Goal: Task Accomplishment & Management: Manage account settings

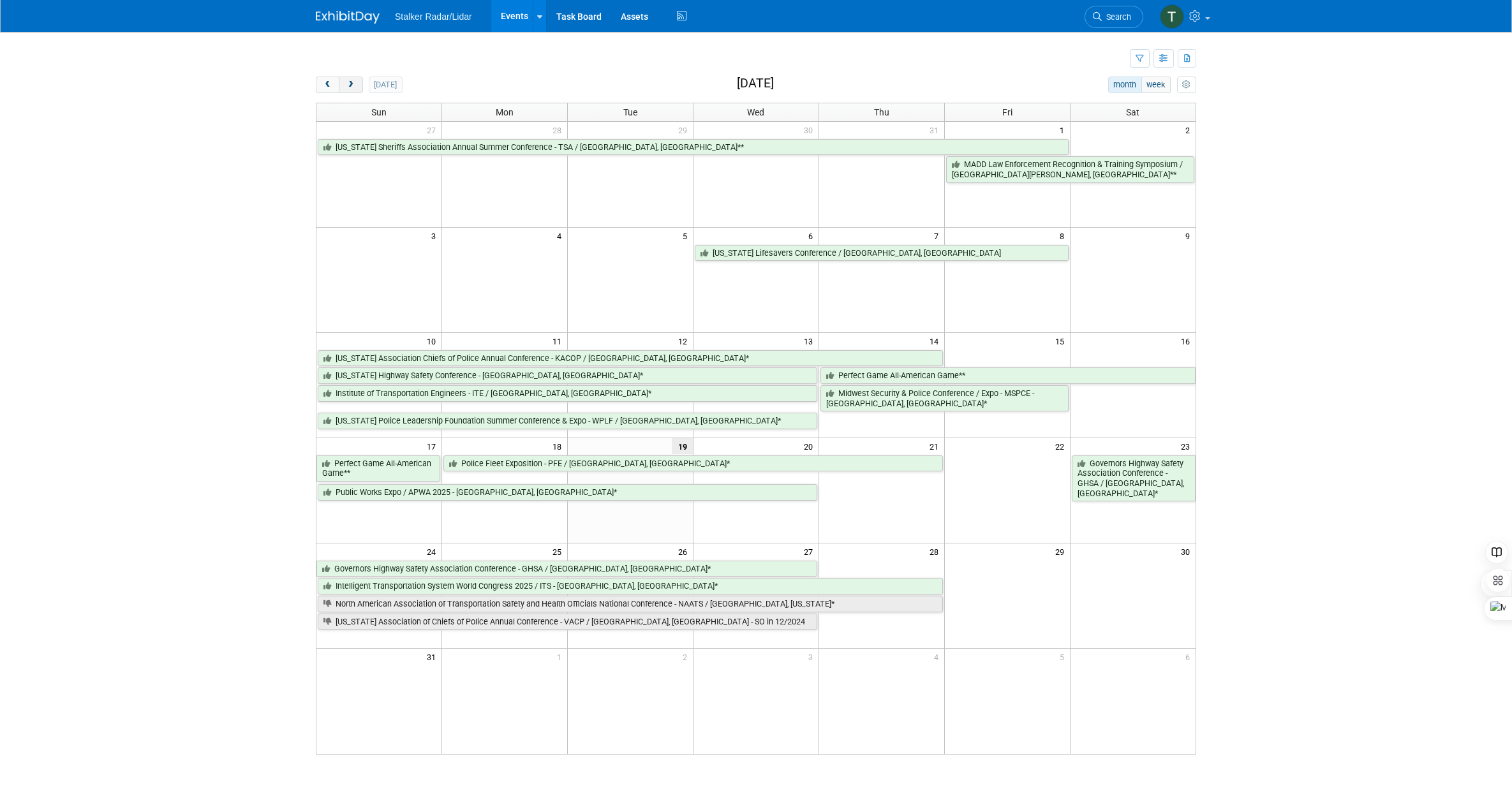
click at [348, 87] on span "next" at bounding box center [350, 85] width 10 height 8
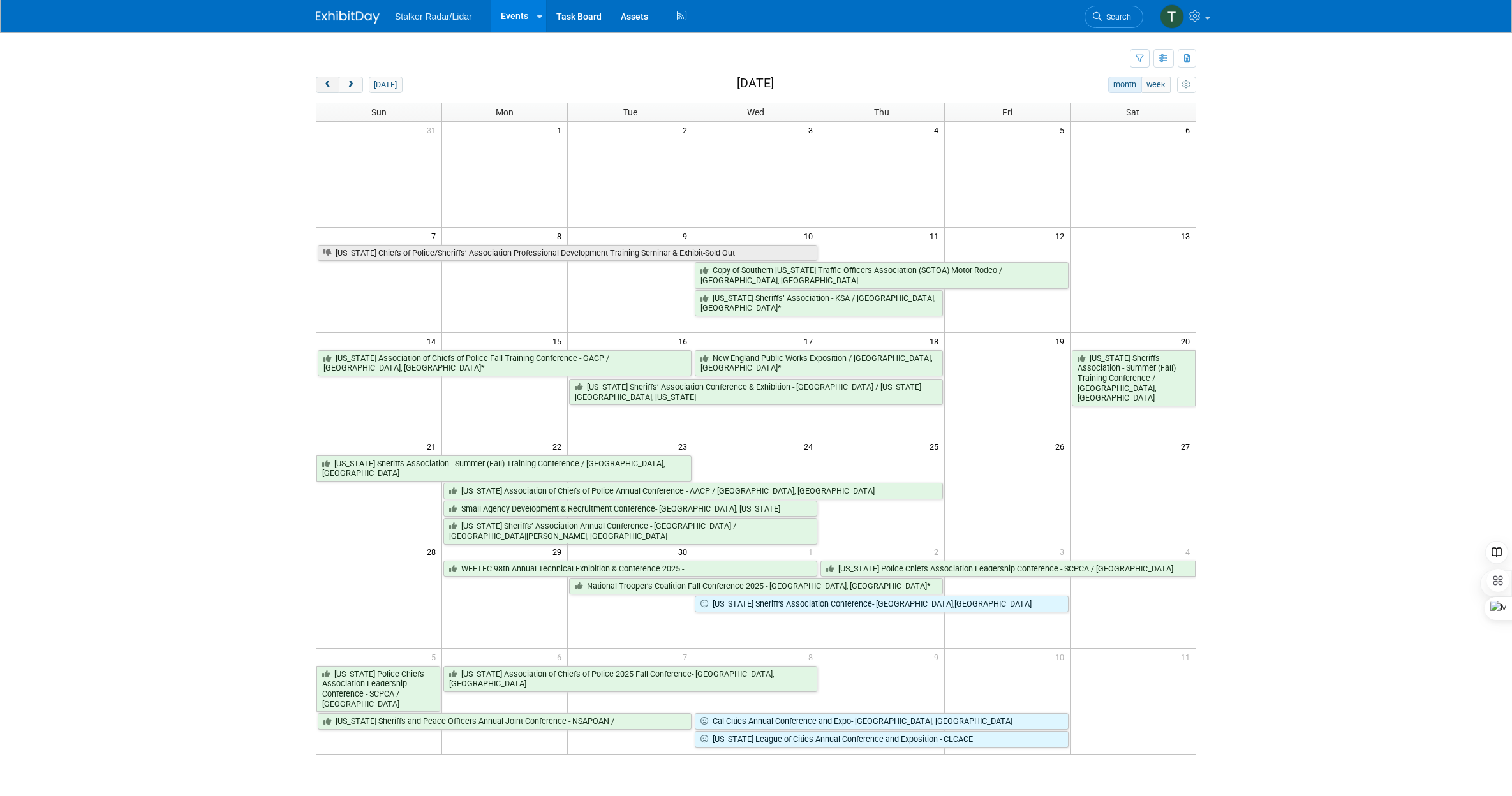
click at [327, 85] on span "prev" at bounding box center [327, 85] width 10 height 8
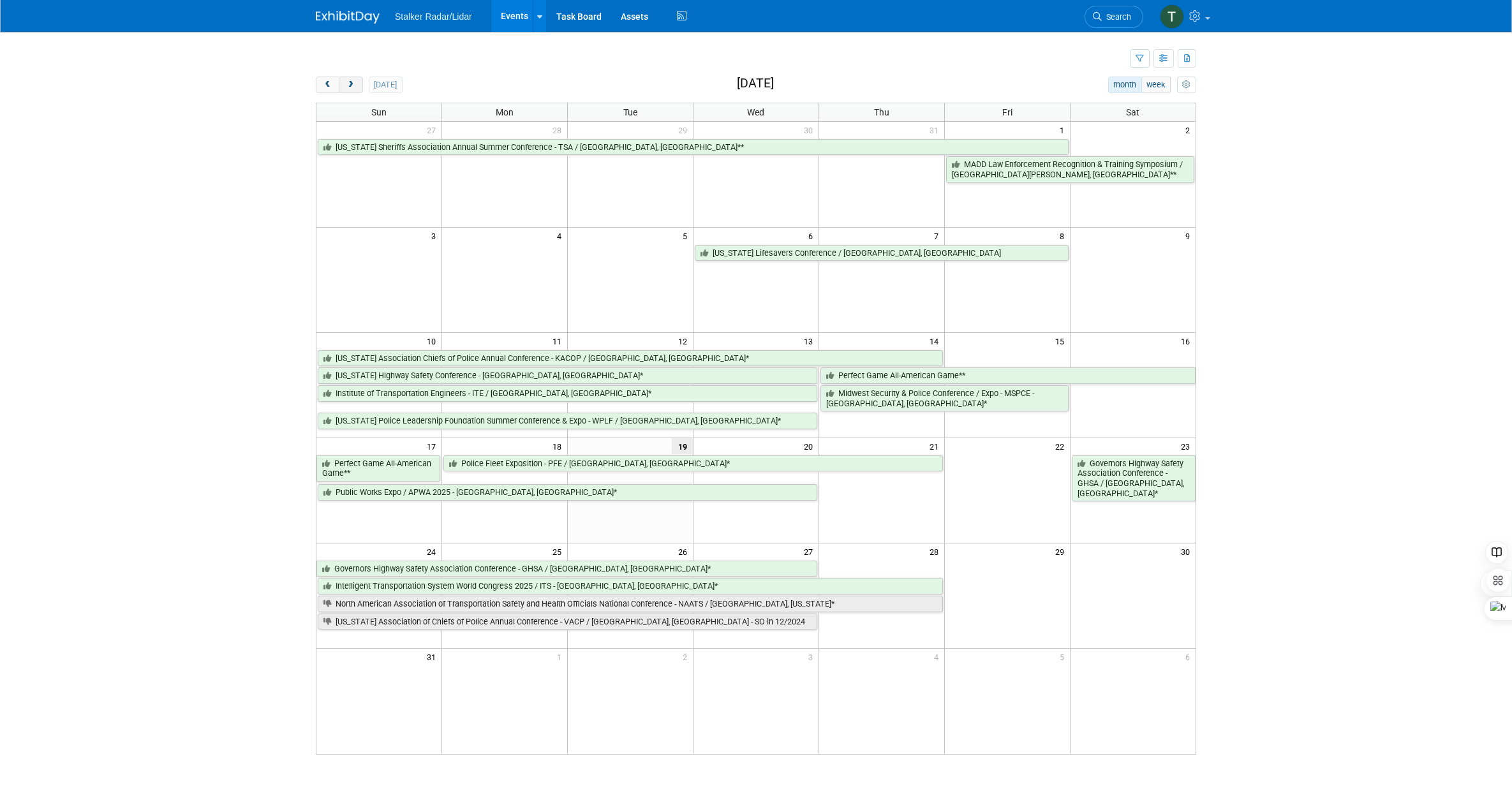
click at [350, 84] on span "next" at bounding box center [350, 85] width 10 height 8
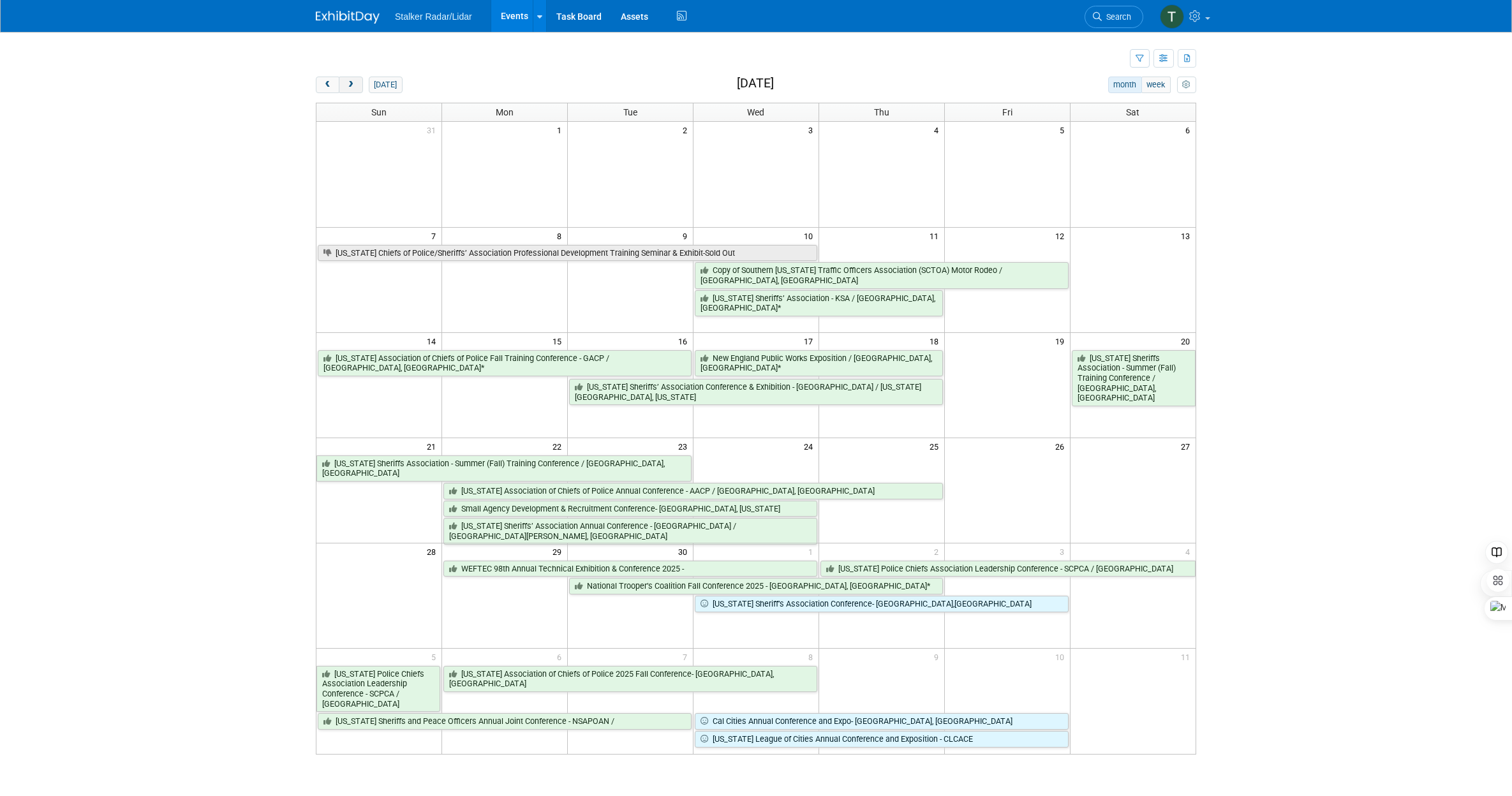
click at [350, 84] on span "next" at bounding box center [350, 85] width 10 height 8
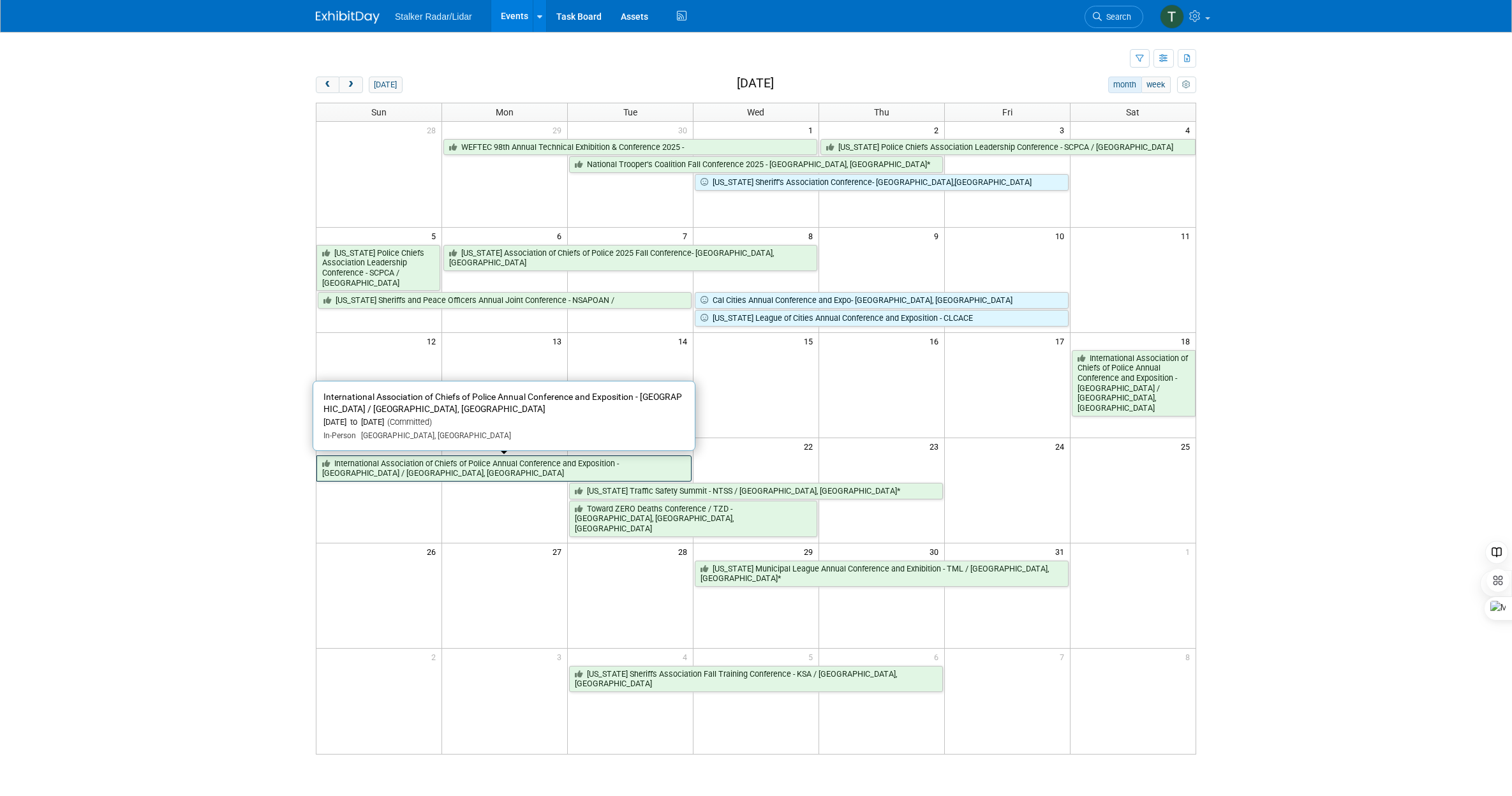
click at [412, 463] on link "International Association of Chiefs of Police Annual Conference and Exposition …" at bounding box center [504, 468] width 375 height 26
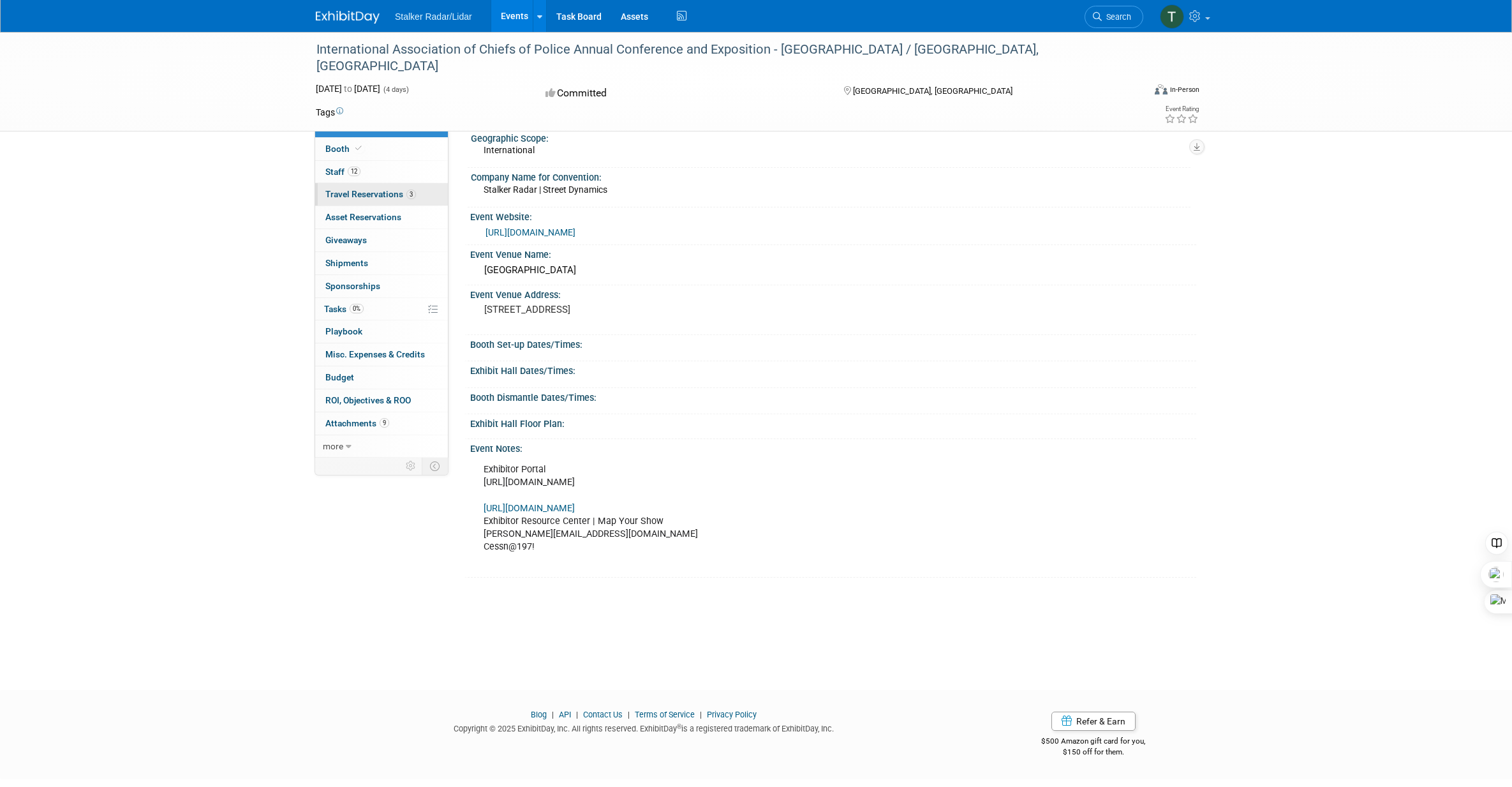
click at [362, 196] on span "Travel Reservations 3" at bounding box center [370, 194] width 91 height 10
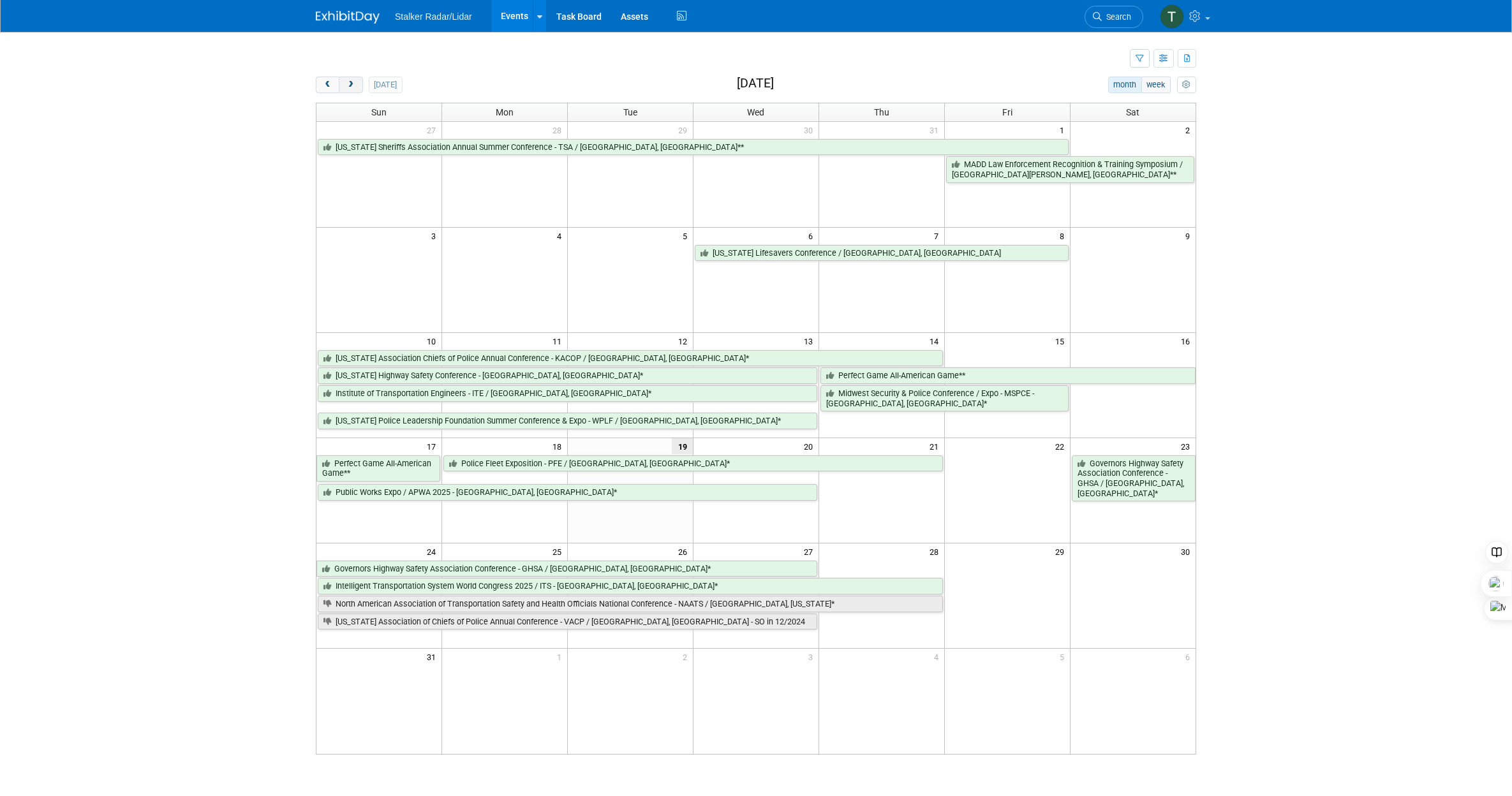
click at [354, 83] on span "next" at bounding box center [350, 85] width 10 height 8
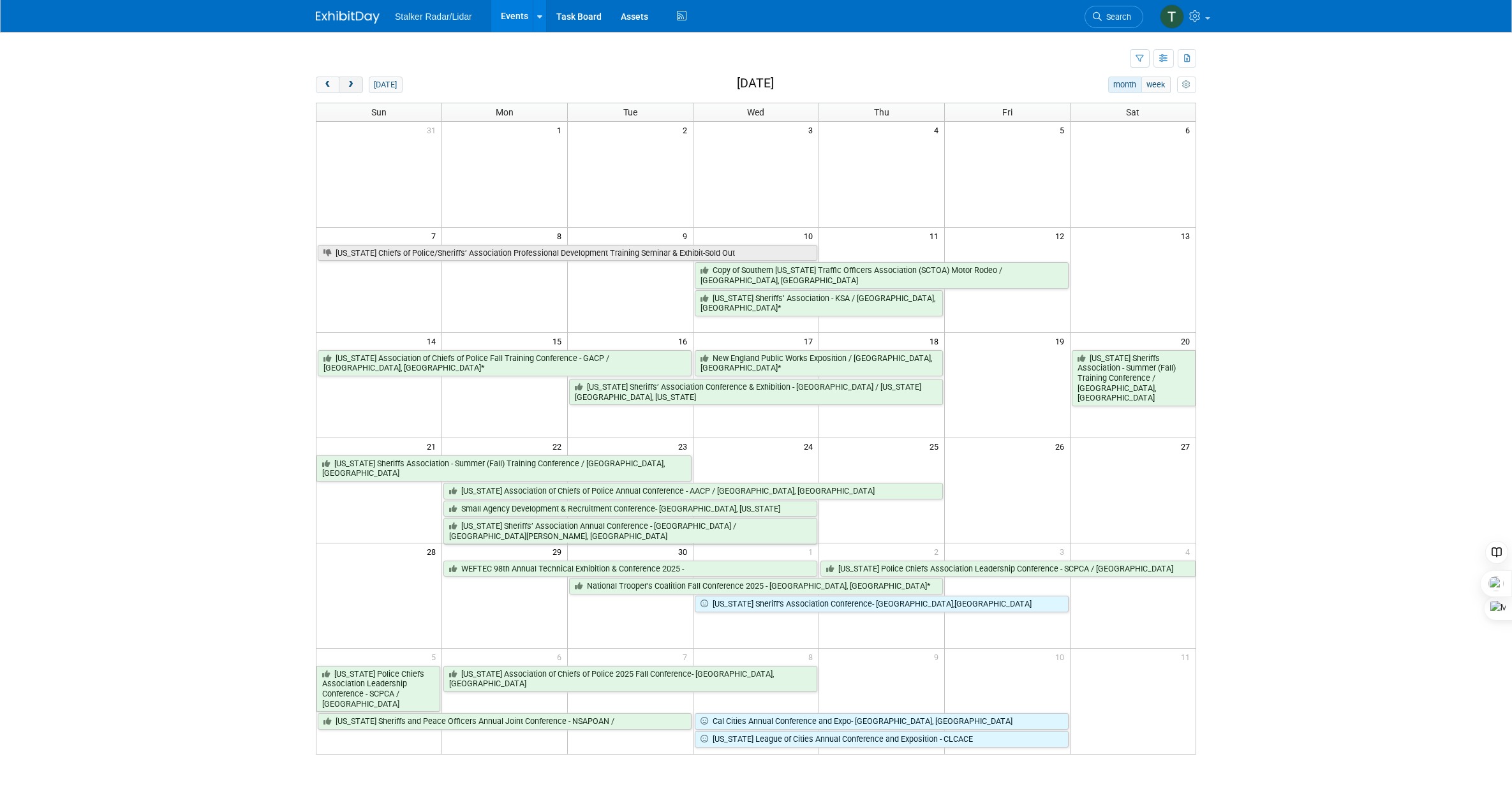
click at [354, 83] on span "next" at bounding box center [350, 85] width 10 height 8
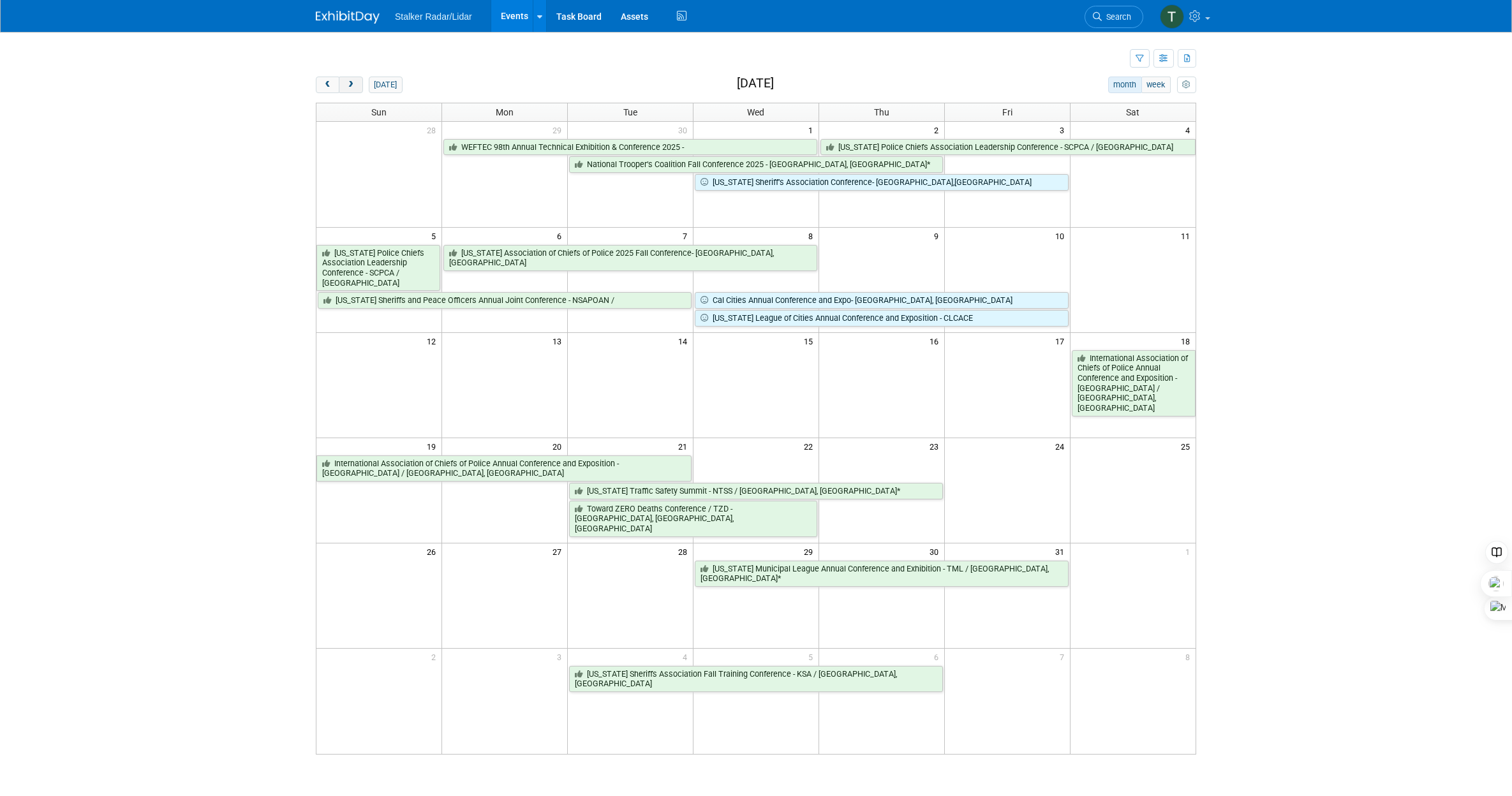
click at [354, 83] on span "next" at bounding box center [350, 85] width 10 height 8
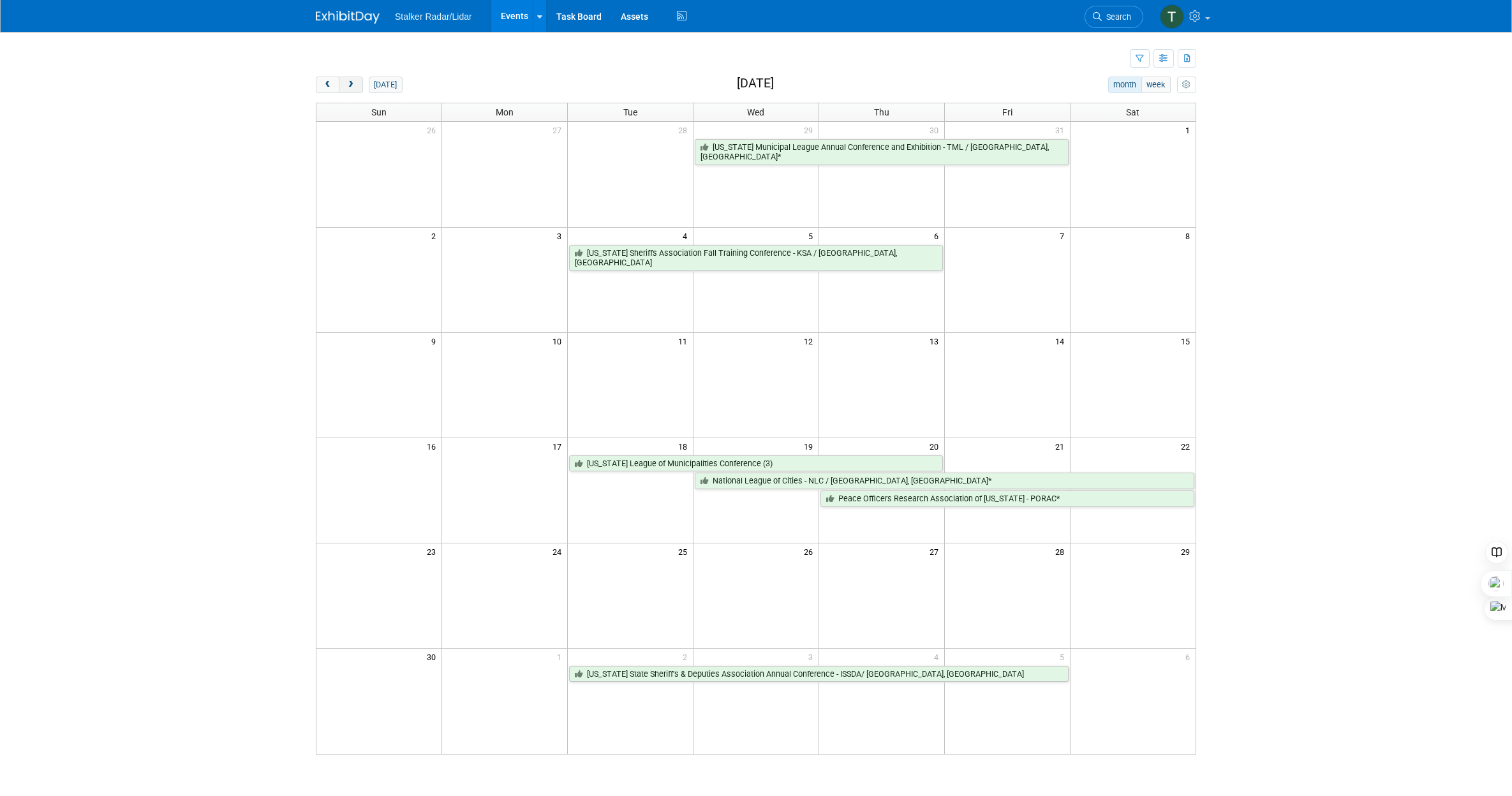
click at [356, 85] on button "next" at bounding box center [350, 85] width 24 height 17
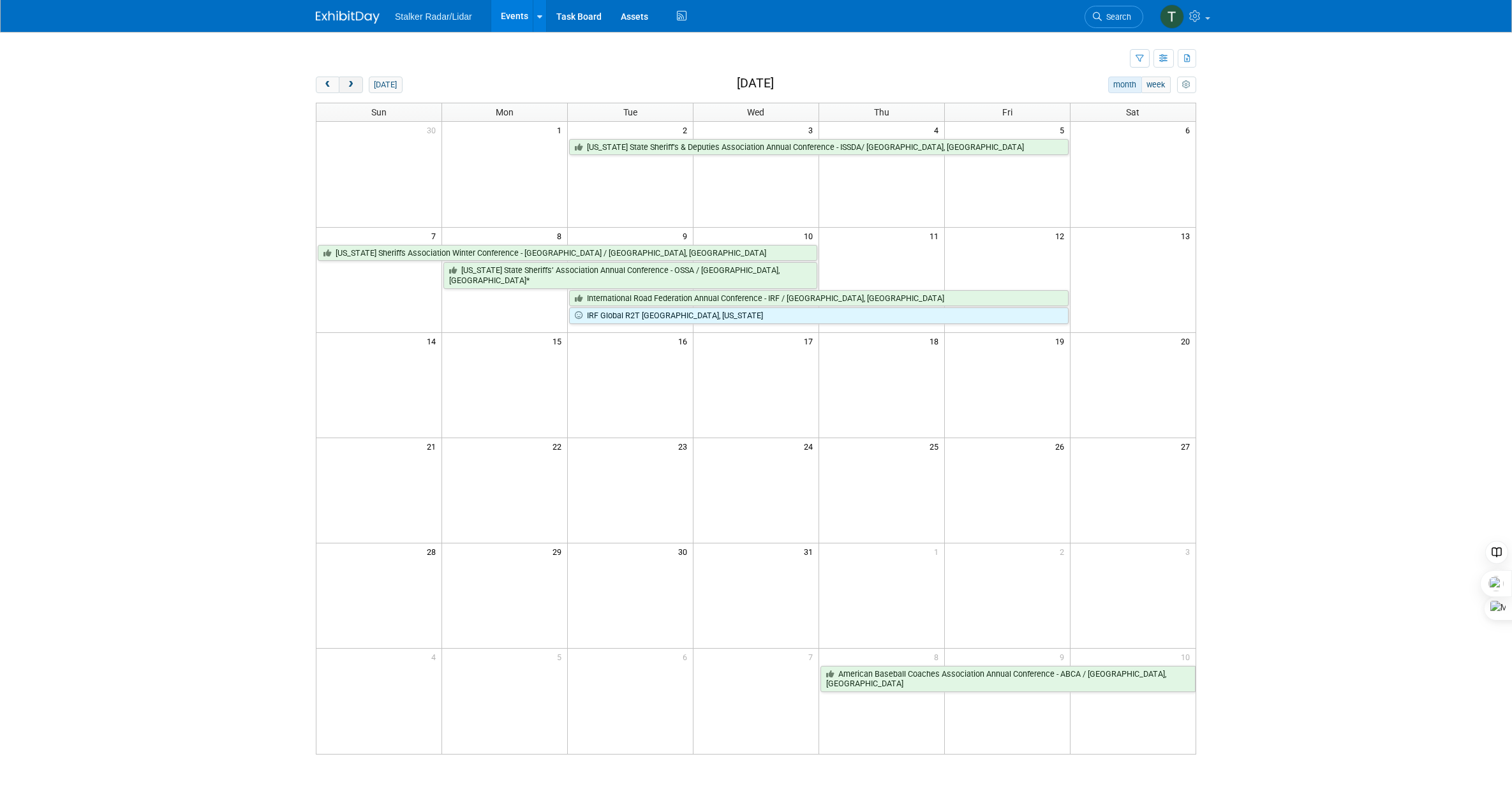
click at [354, 90] on button "next" at bounding box center [350, 85] width 24 height 17
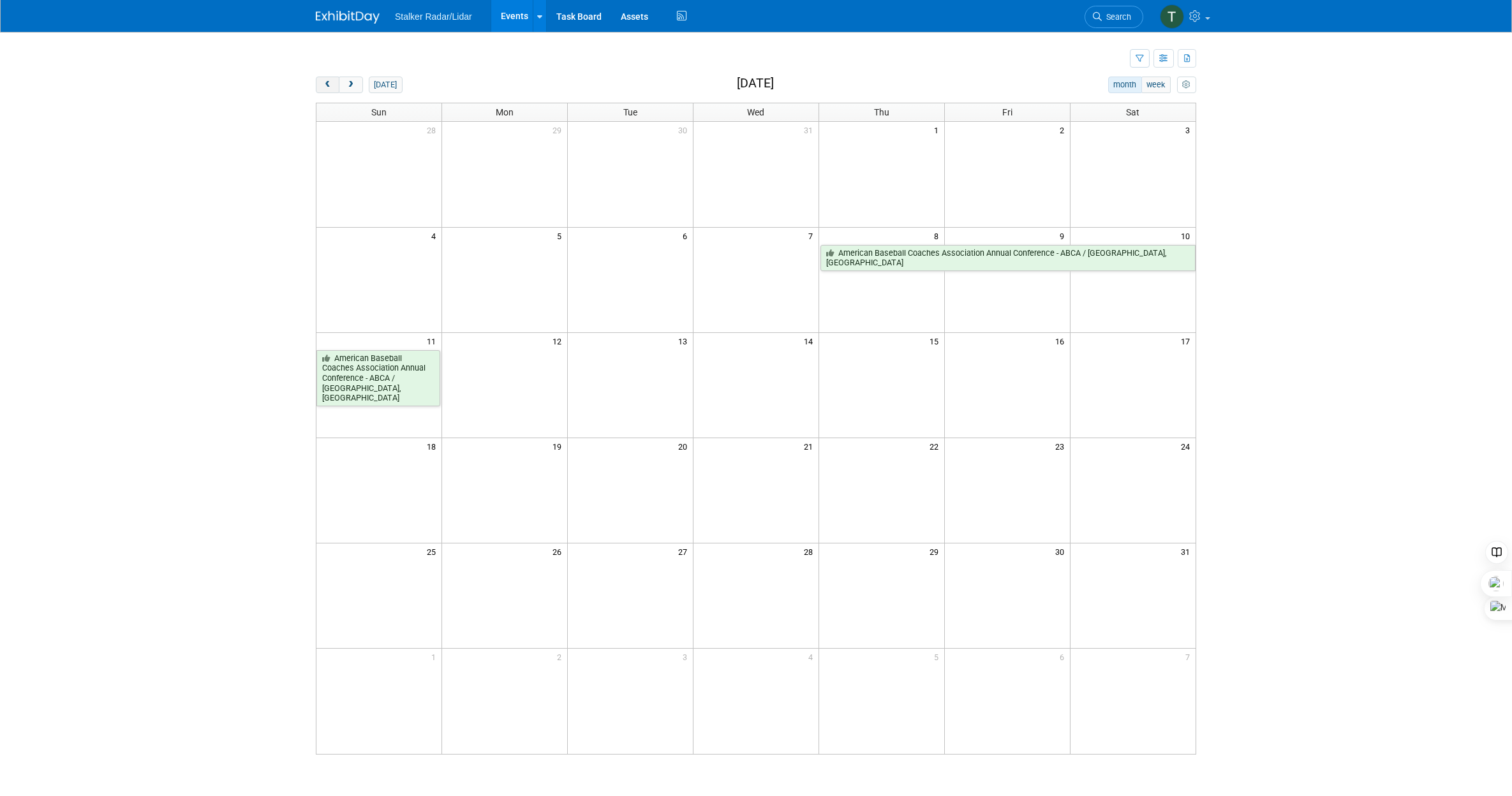
click at [325, 85] on span "prev" at bounding box center [327, 85] width 10 height 8
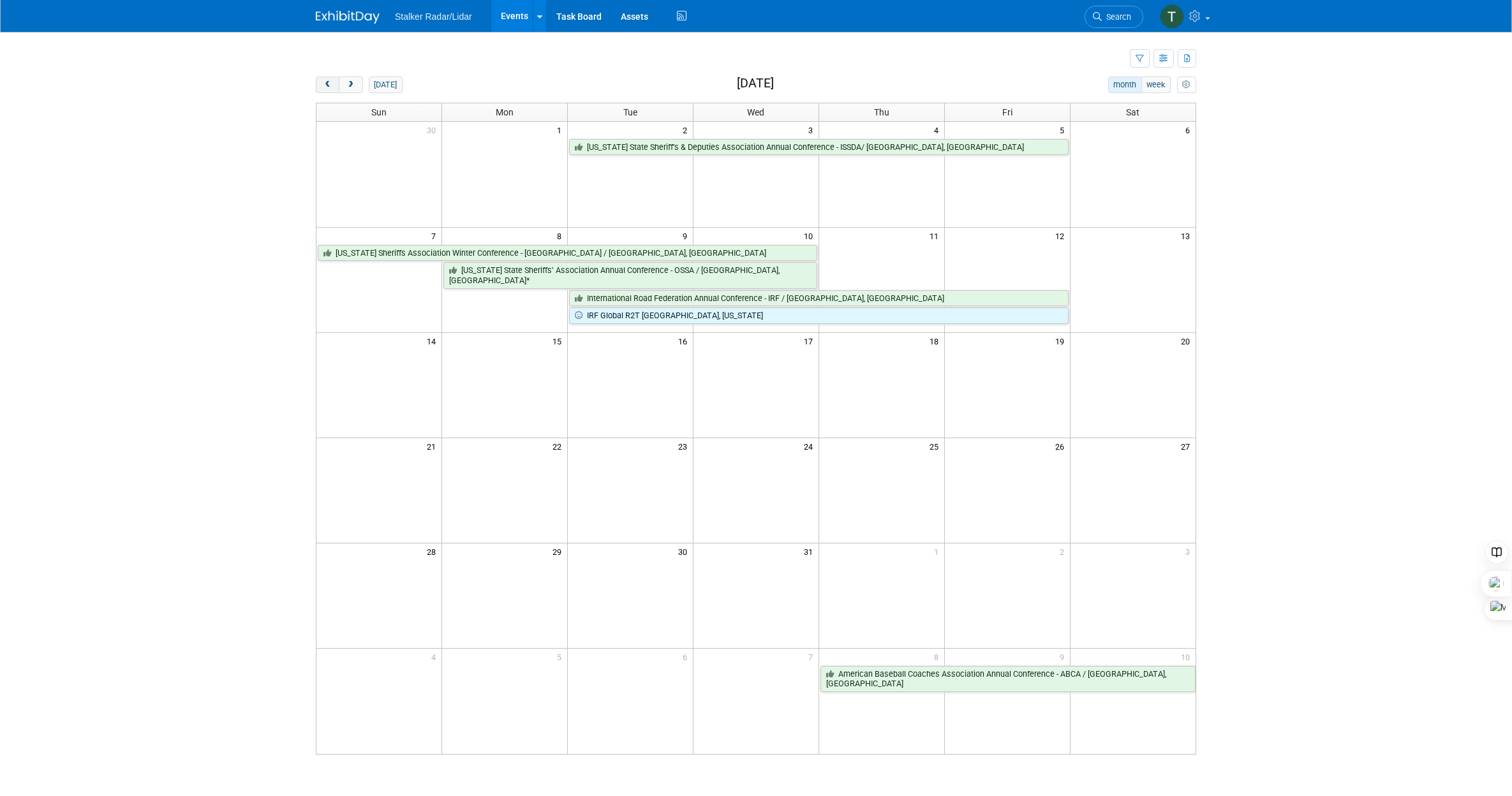
click at [325, 85] on span "prev" at bounding box center [327, 85] width 10 height 8
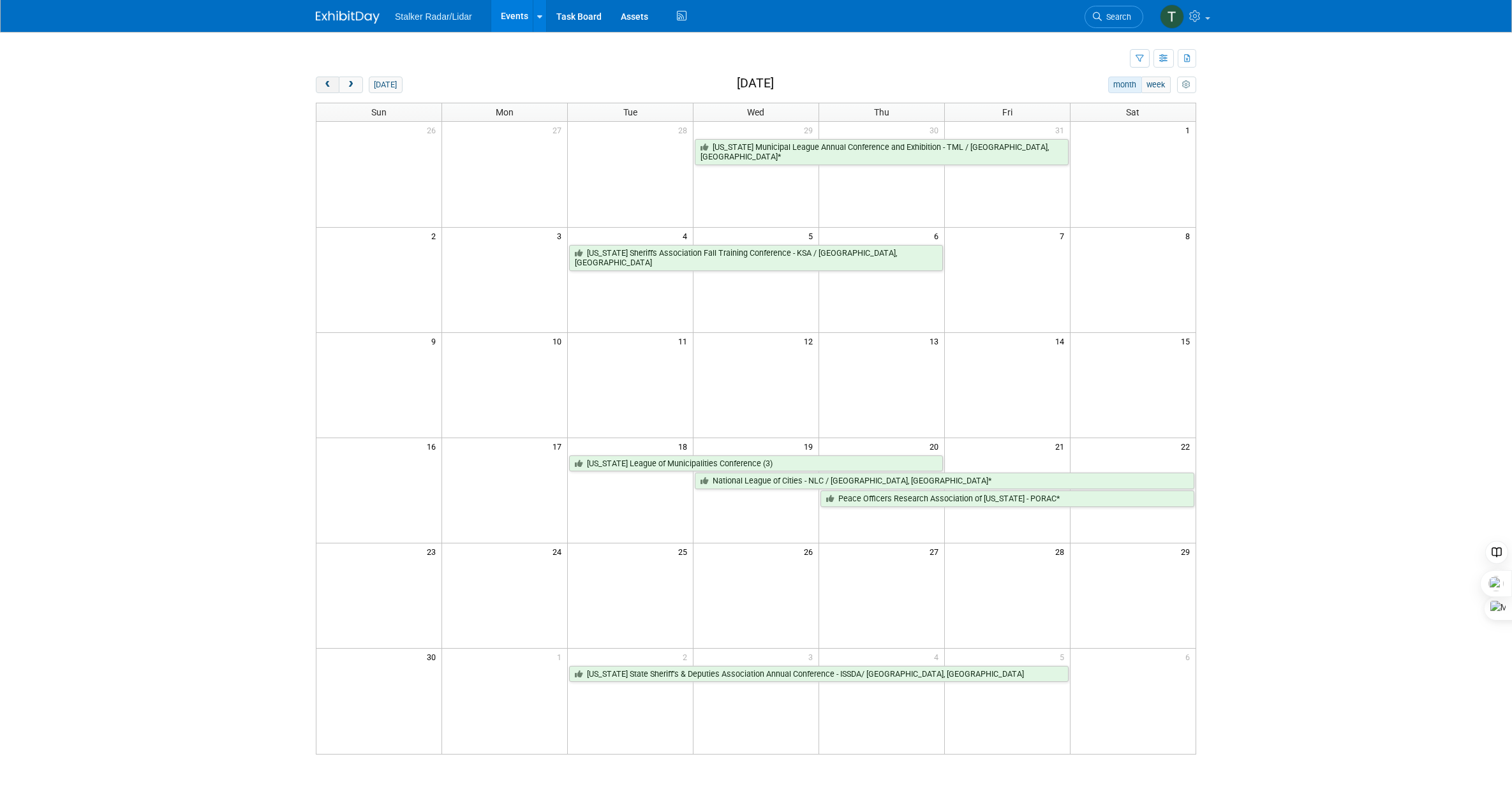
click at [325, 85] on span "prev" at bounding box center [327, 85] width 10 height 8
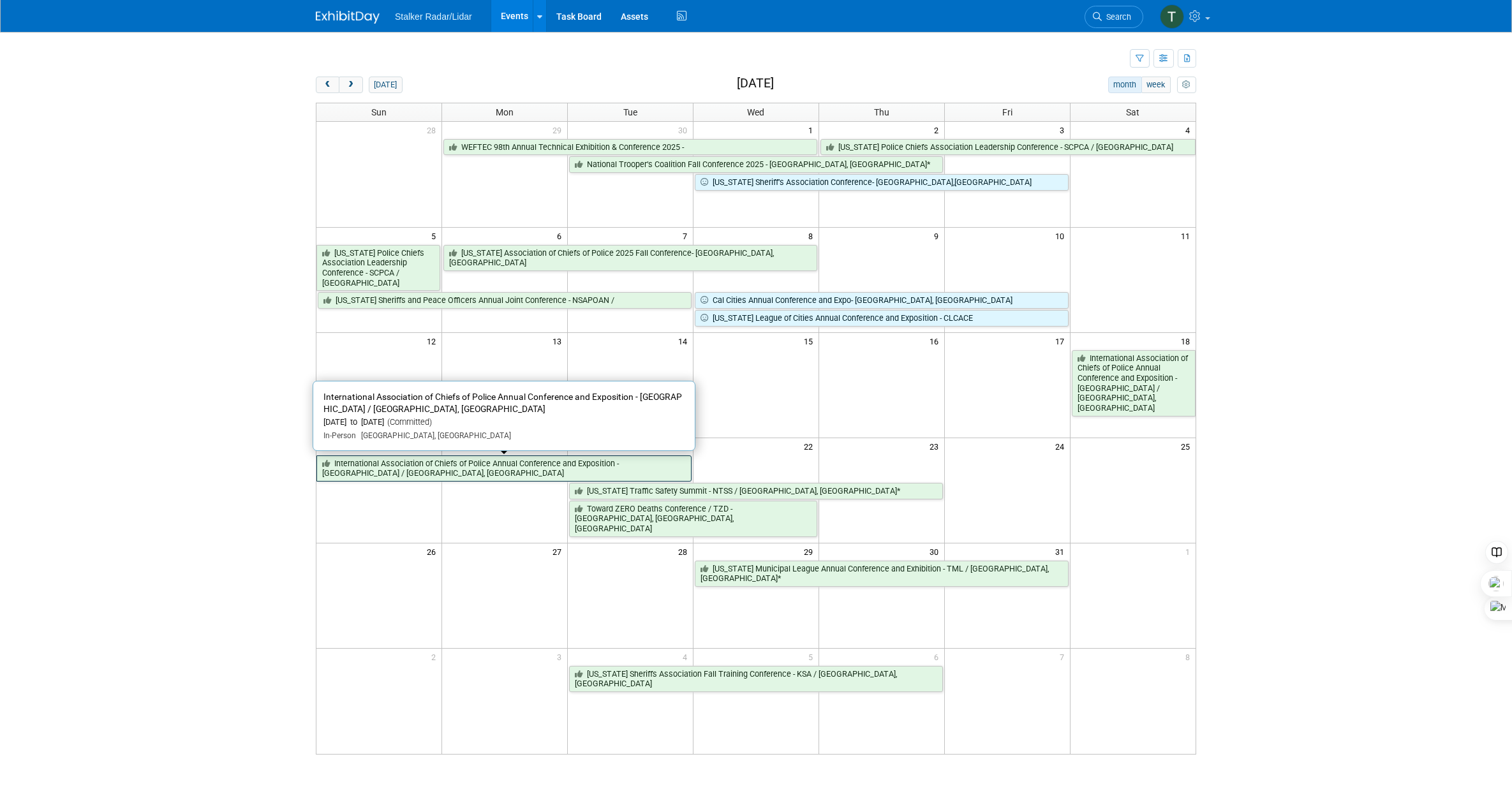
click at [451, 462] on link "International Association of Chiefs of Police Annual Conference and Exposition …" at bounding box center [504, 468] width 375 height 26
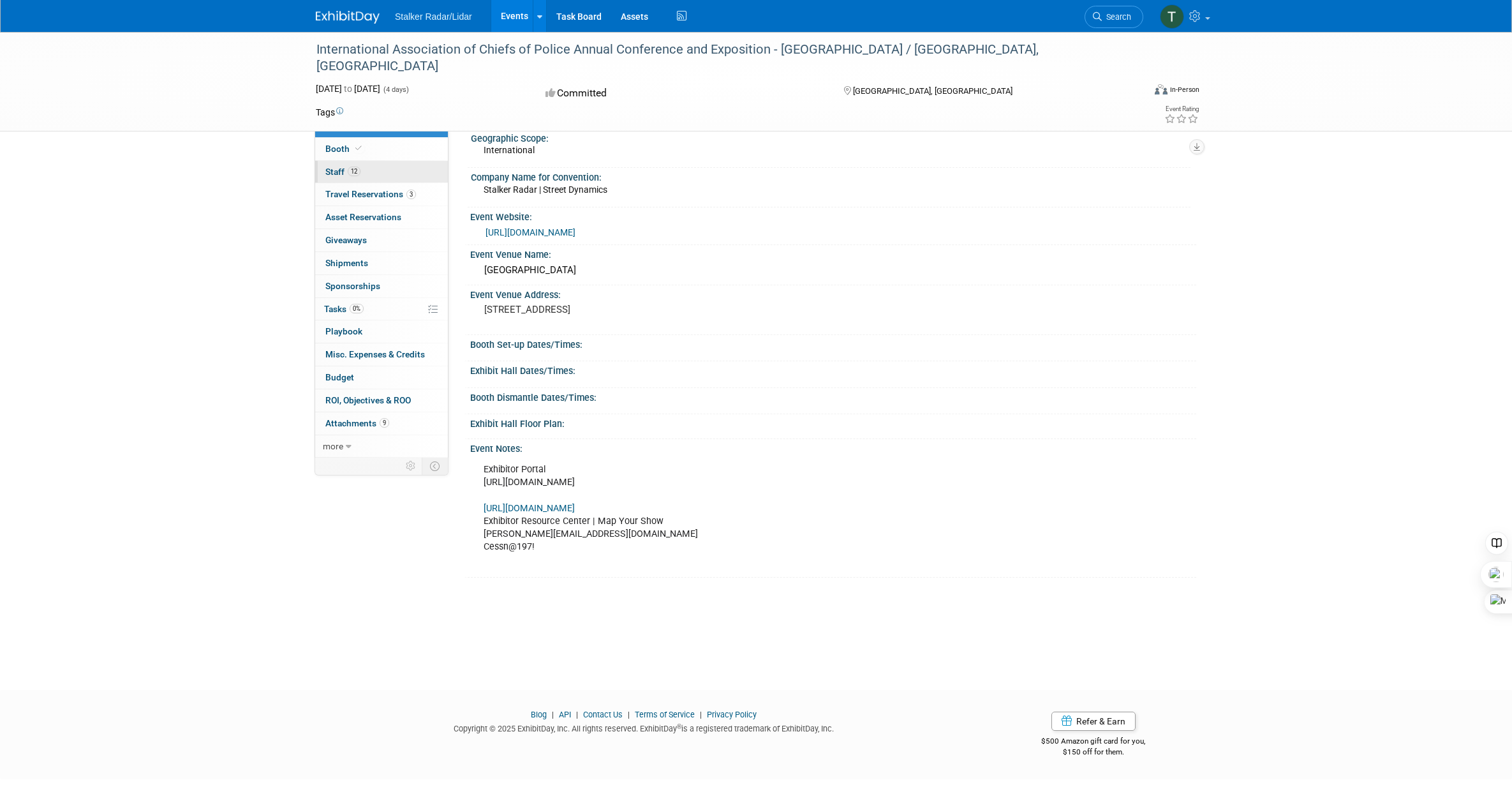
click at [350, 169] on span "12" at bounding box center [354, 171] width 13 height 10
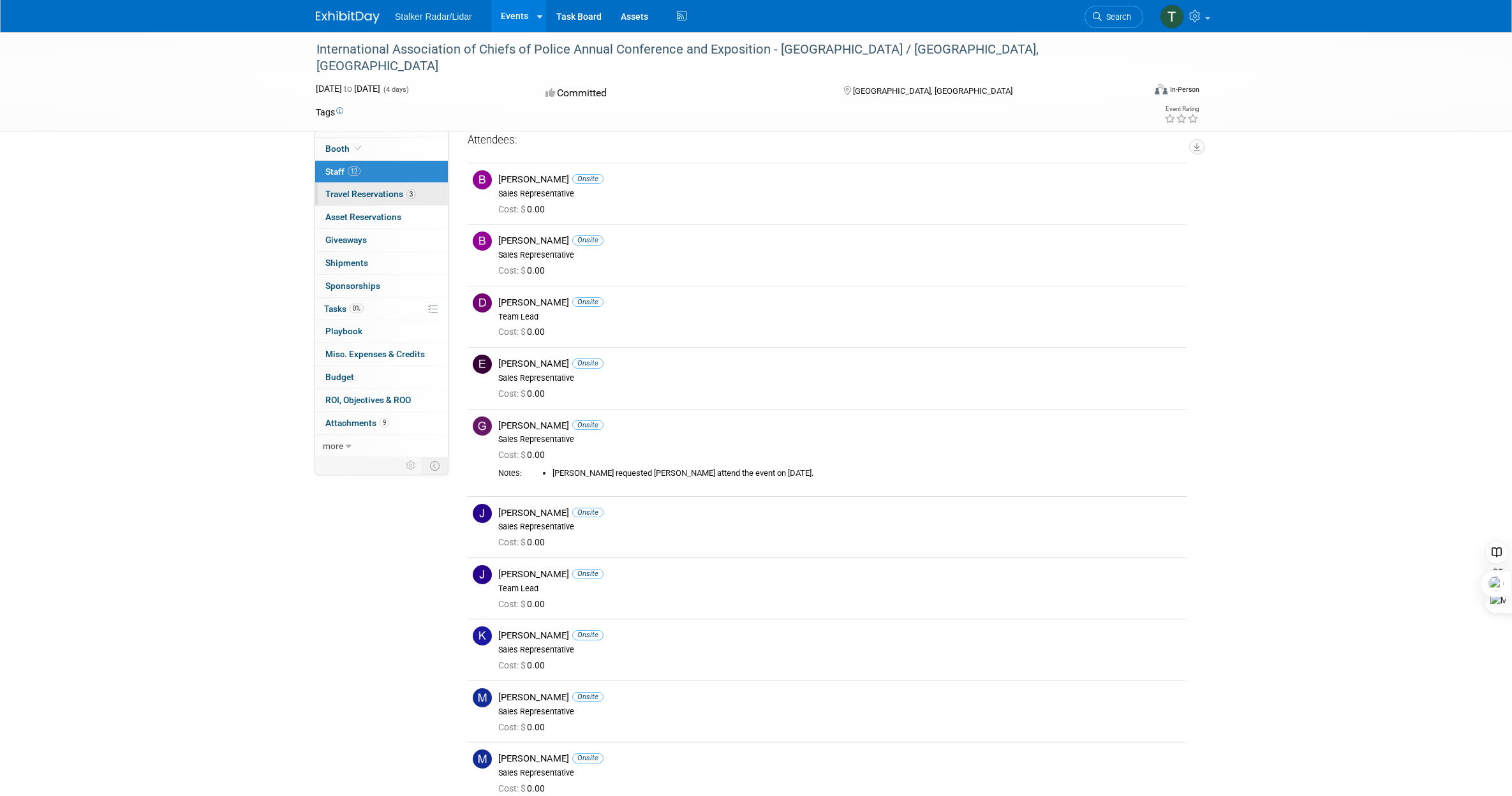
click at [368, 196] on span "Travel Reservations 3" at bounding box center [370, 194] width 91 height 10
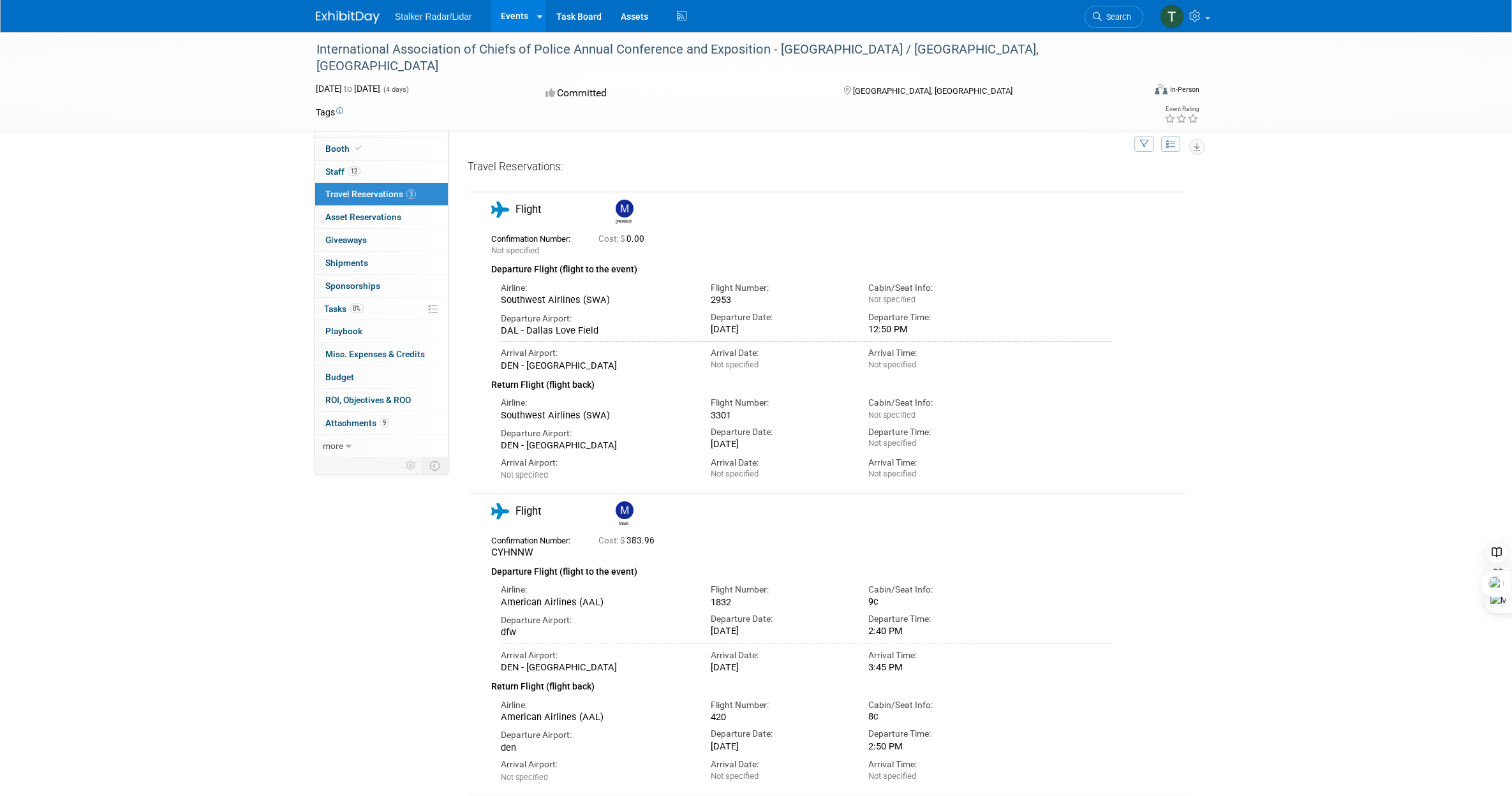
scroll to position [271, 0]
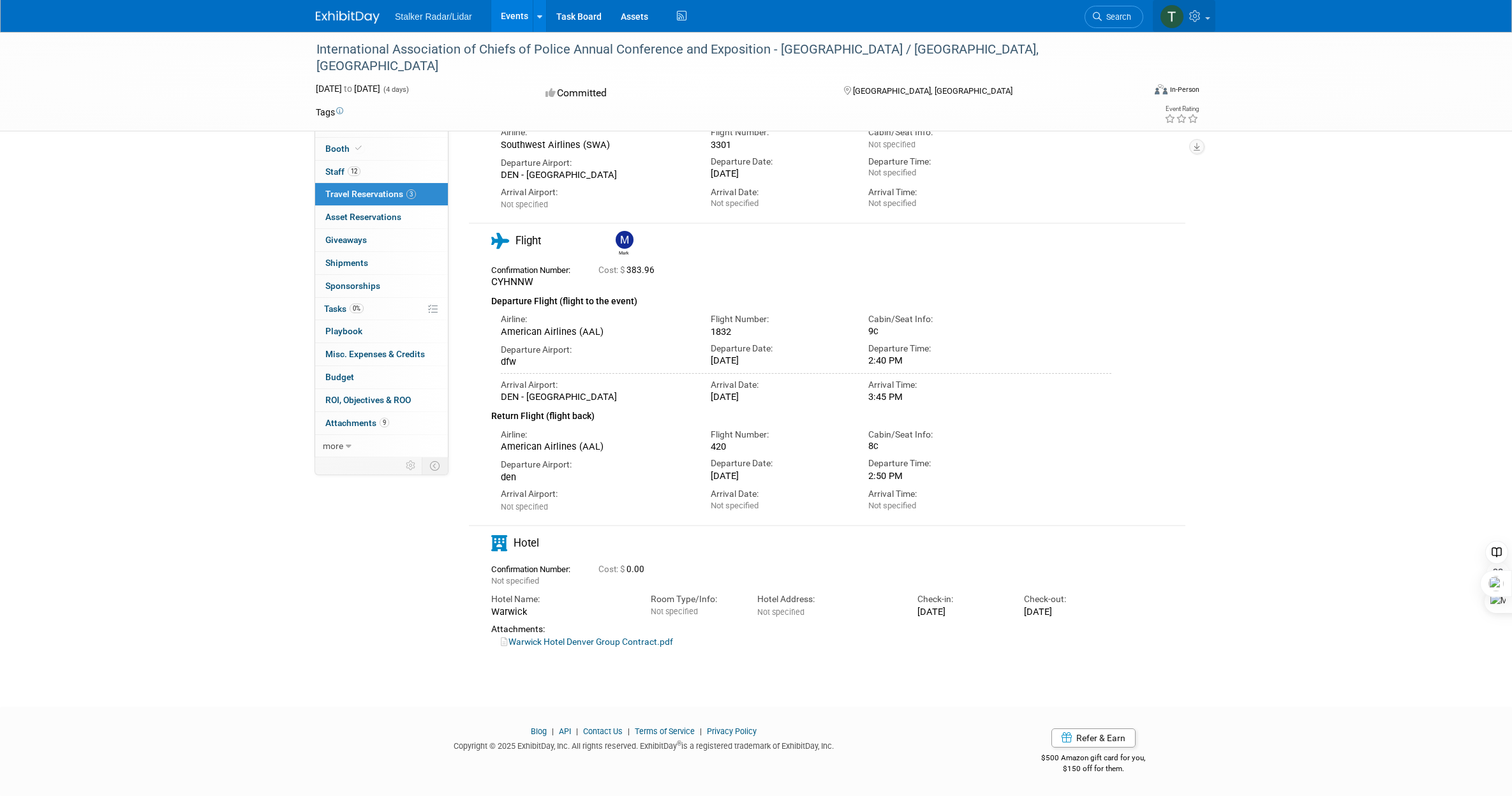
click at [1202, 24] on link at bounding box center [1184, 16] width 63 height 32
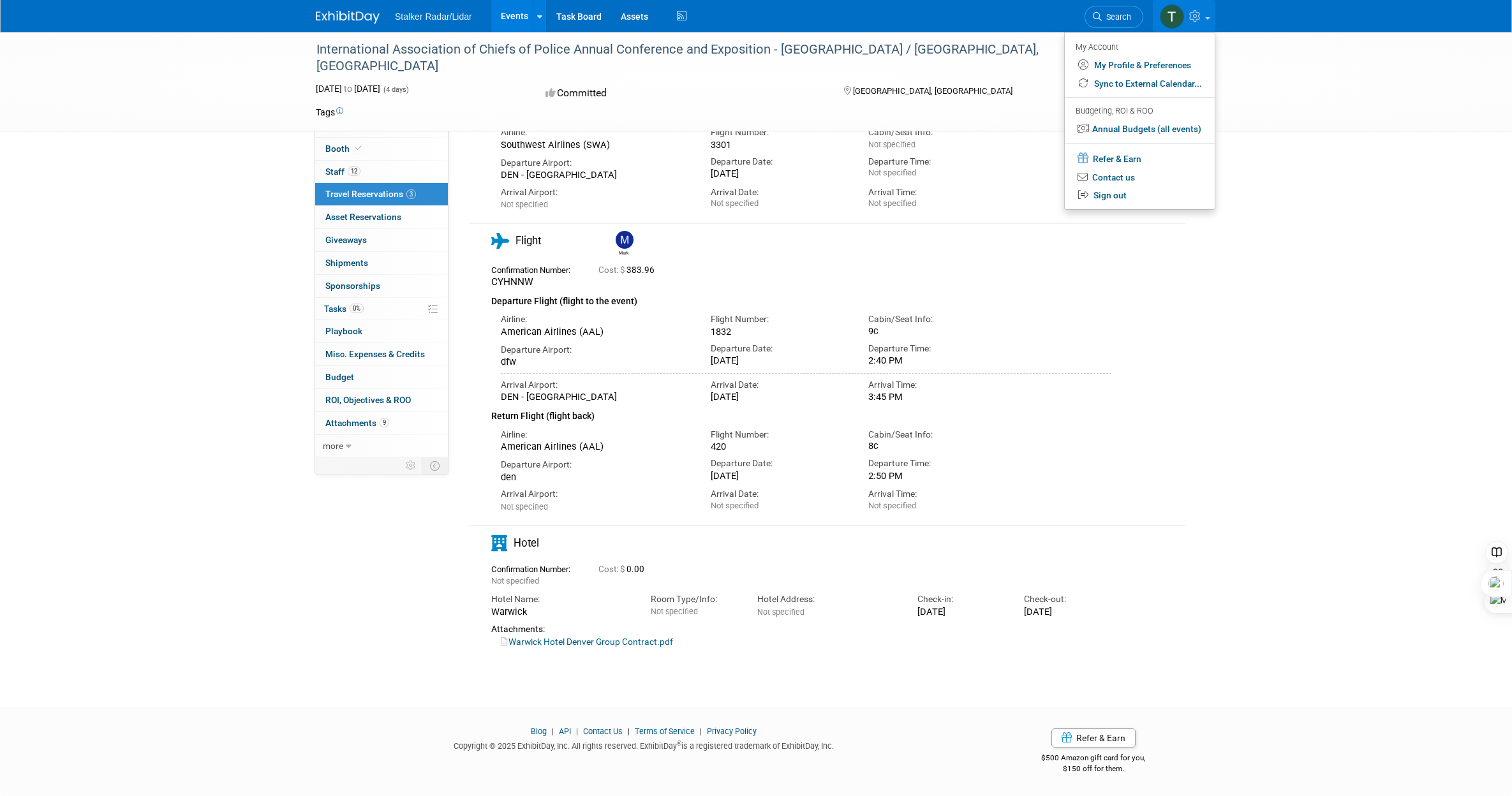
click at [1158, 381] on div "Flight Mark" at bounding box center [817, 372] width 697 height 278
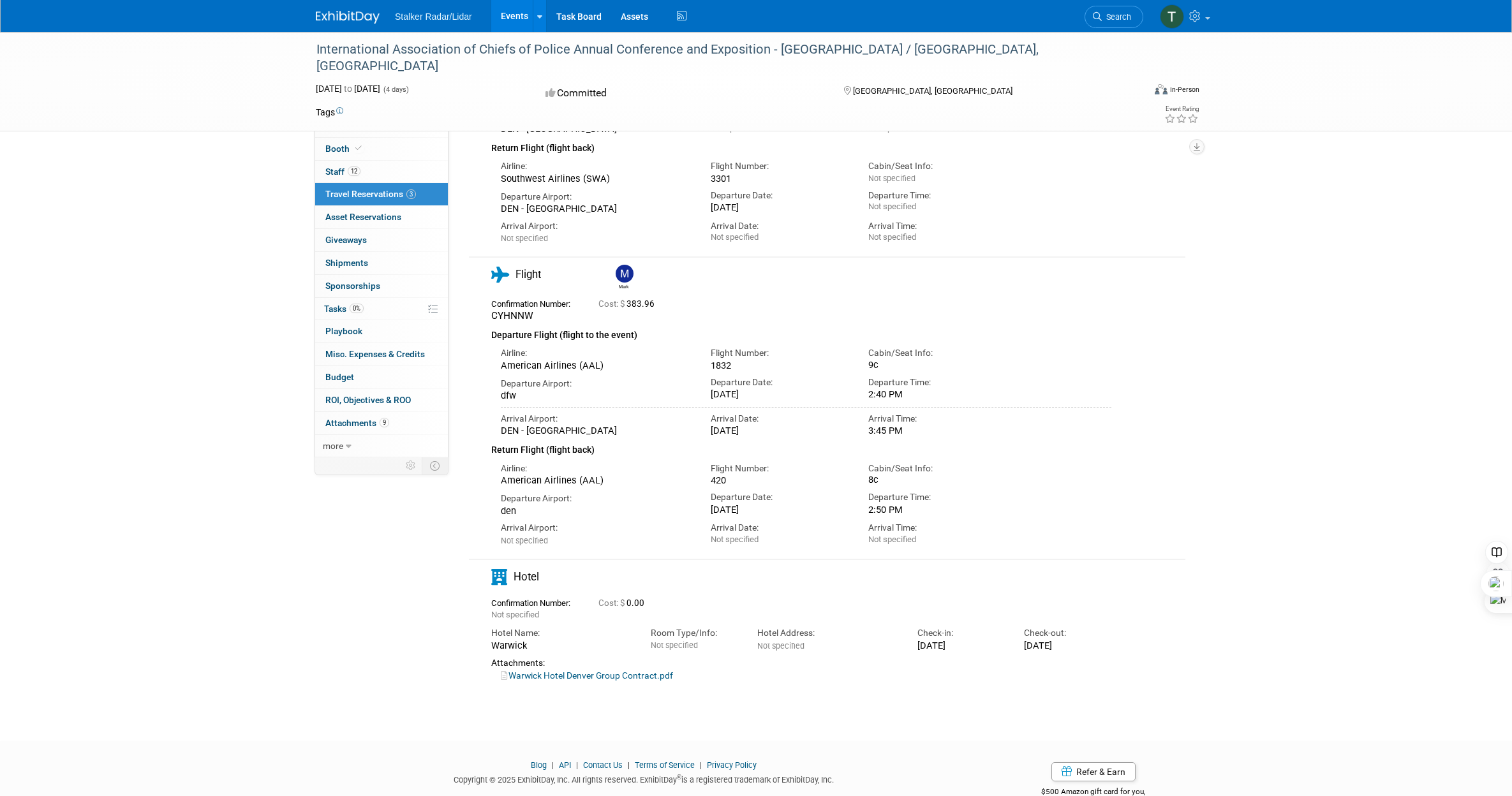
scroll to position [253, 0]
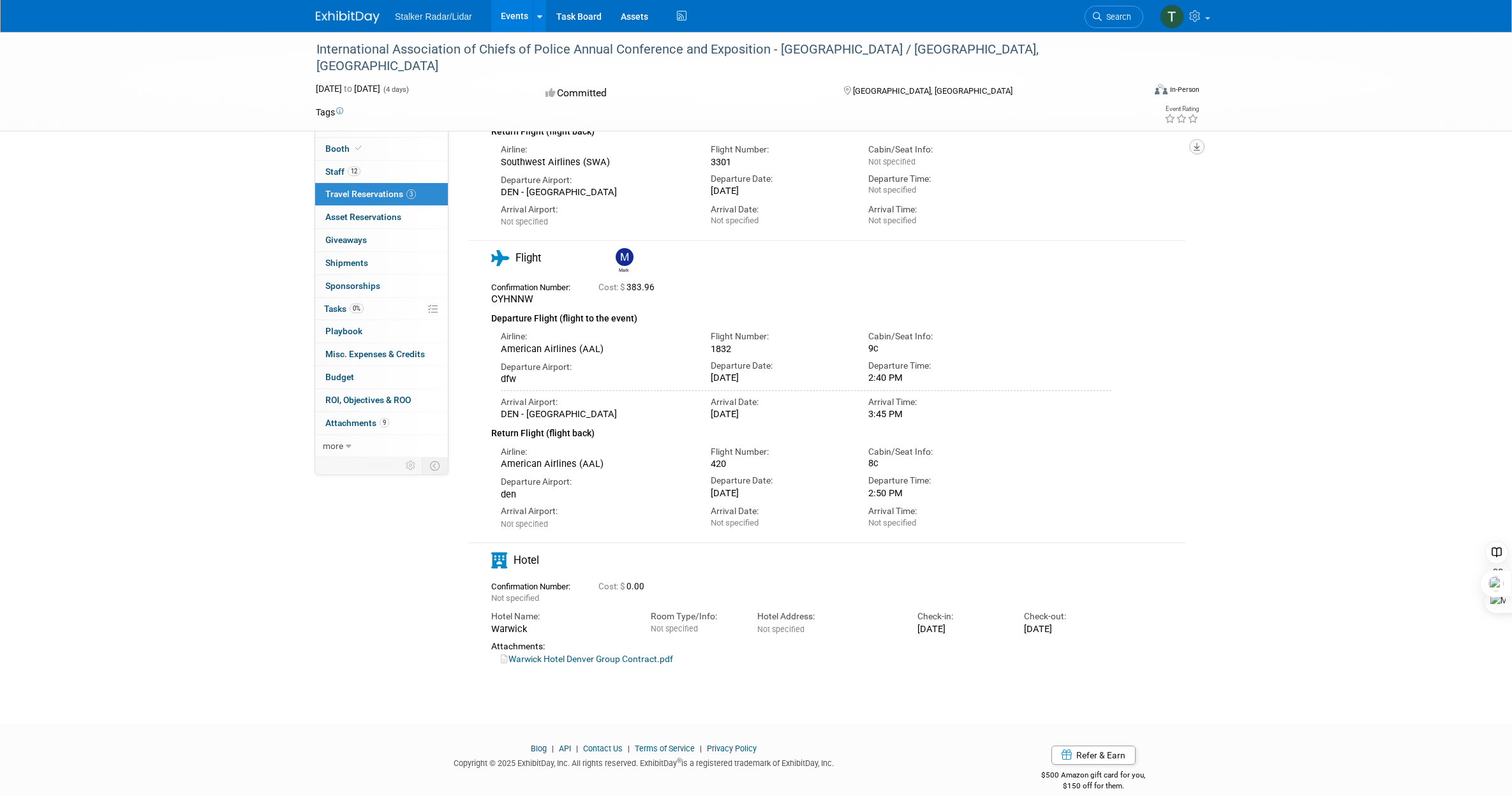
click at [1193, 139] on button "button" at bounding box center [1197, 147] width 16 height 16
click at [1330, 135] on div "International Association of Chiefs of Police Annual Conference and Exposition …" at bounding box center [756, 240] width 1512 height 922
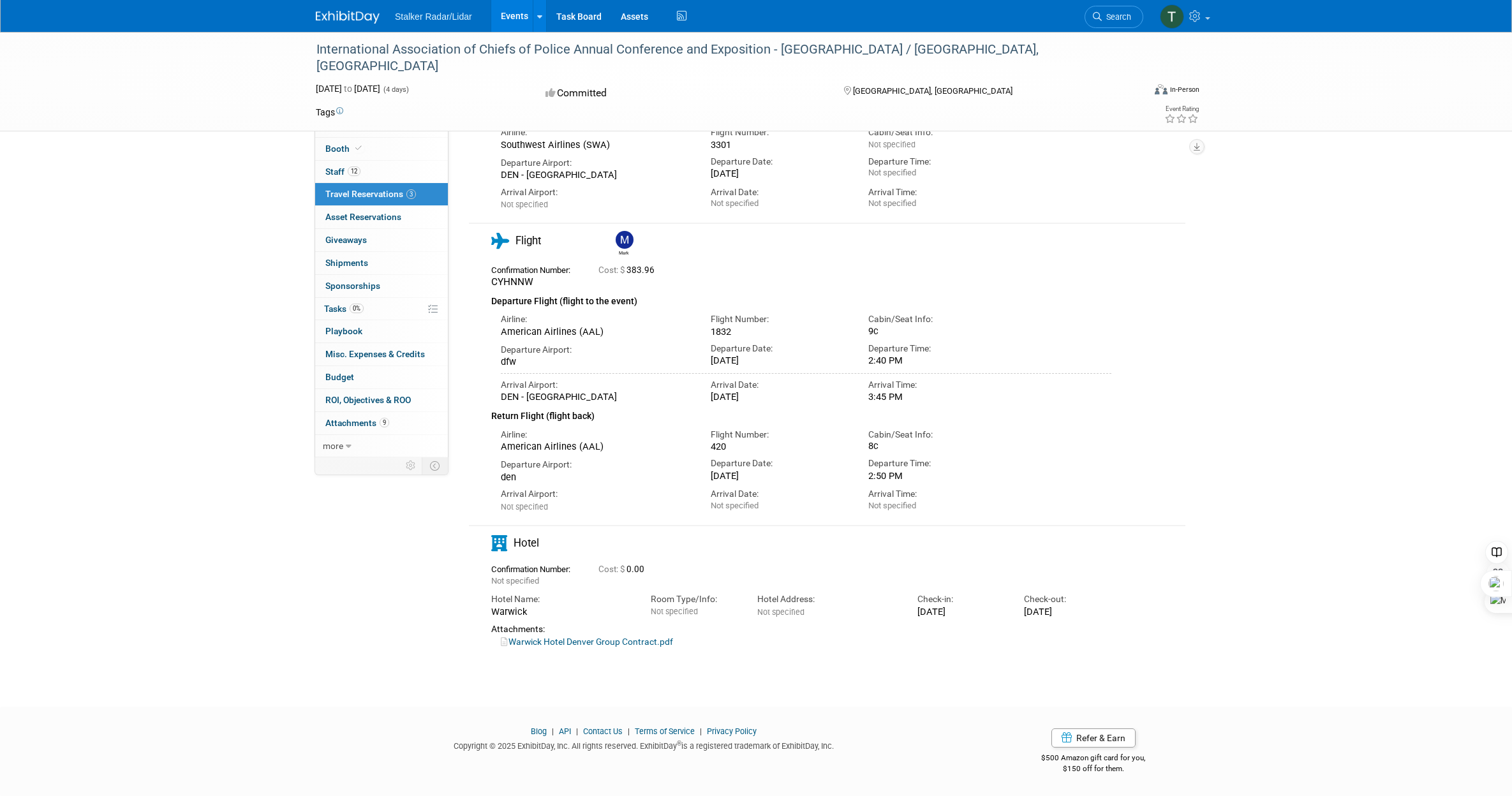
click at [406, 473] on td at bounding box center [411, 466] width 23 height 17
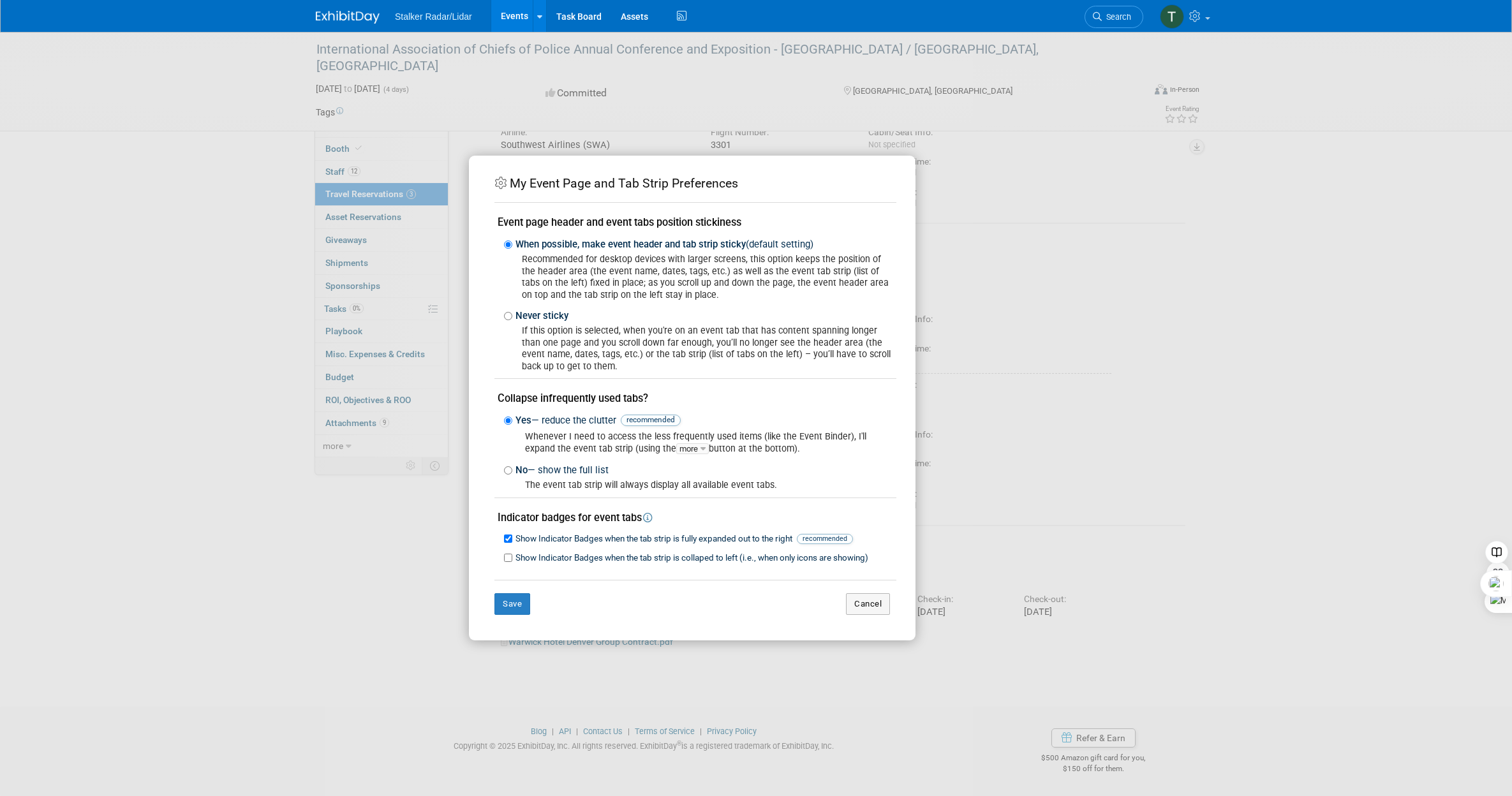
click at [514, 475] on label "No — show the full list" at bounding box center [560, 470] width 96 height 14
click at [513, 474] on input "No — show the full list" at bounding box center [508, 470] width 8 height 8
radio input "true"
click at [518, 605] on button "Save" at bounding box center [512, 604] width 36 height 22
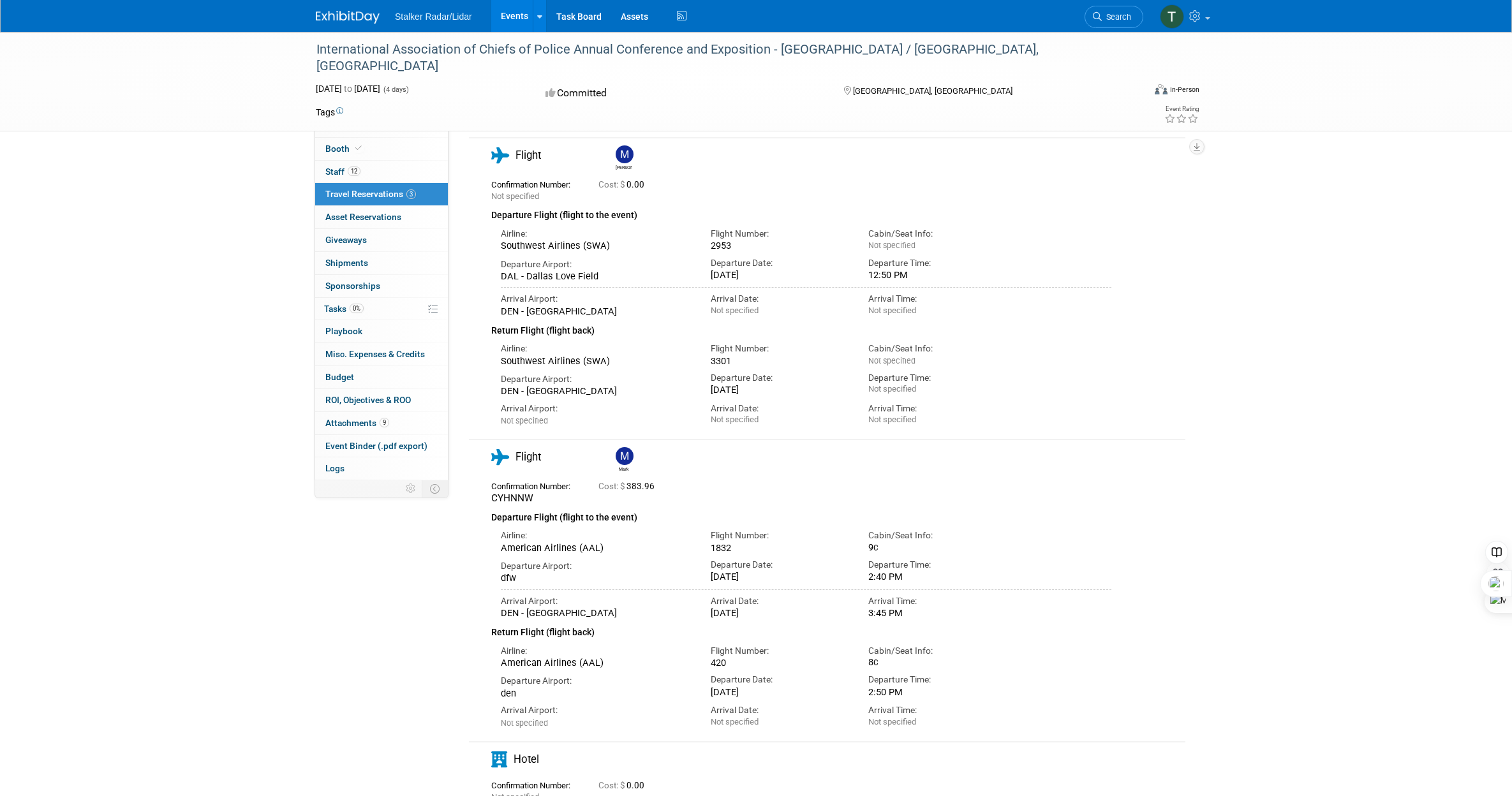
scroll to position [0, 0]
